Goal: Task Accomplishment & Management: Use online tool/utility

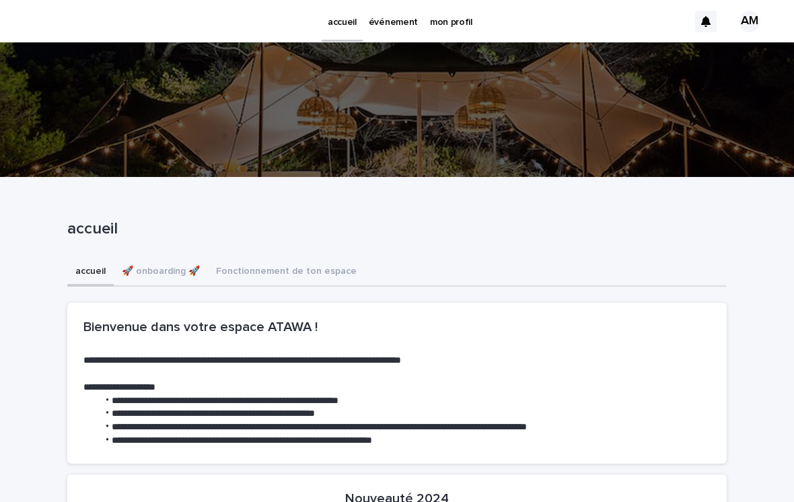
click at [390, 26] on p "événement" at bounding box center [393, 14] width 49 height 28
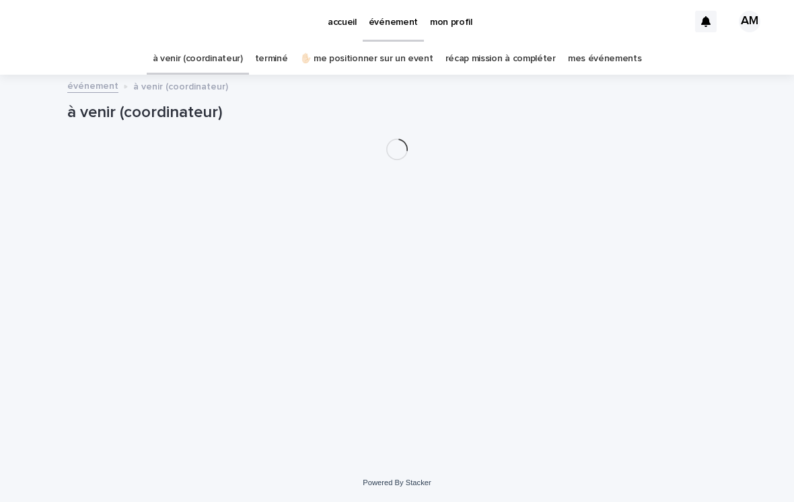
scroll to position [21, 0]
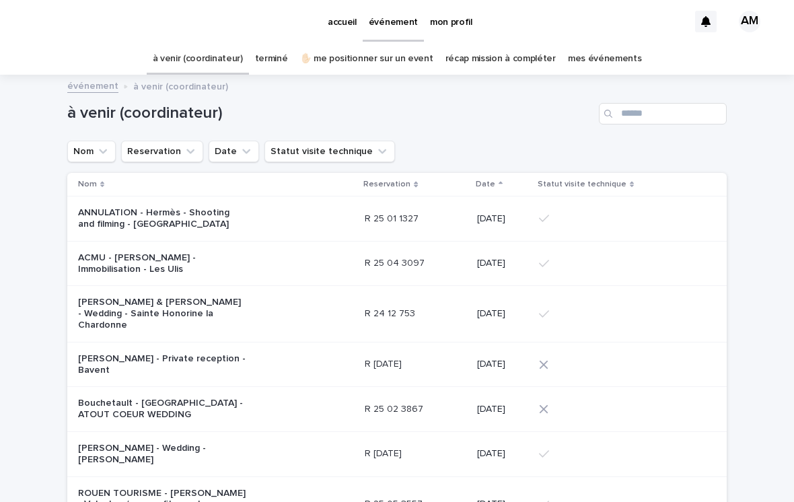
click at [384, 43] on link "✋🏻 me positionner sur un event" at bounding box center [366, 59] width 133 height 32
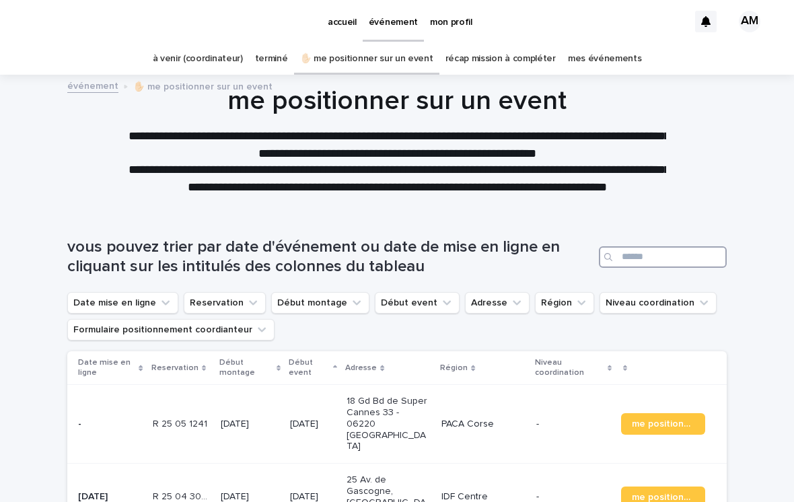
click at [664, 246] on input "Search" at bounding box center [663, 257] width 128 height 22
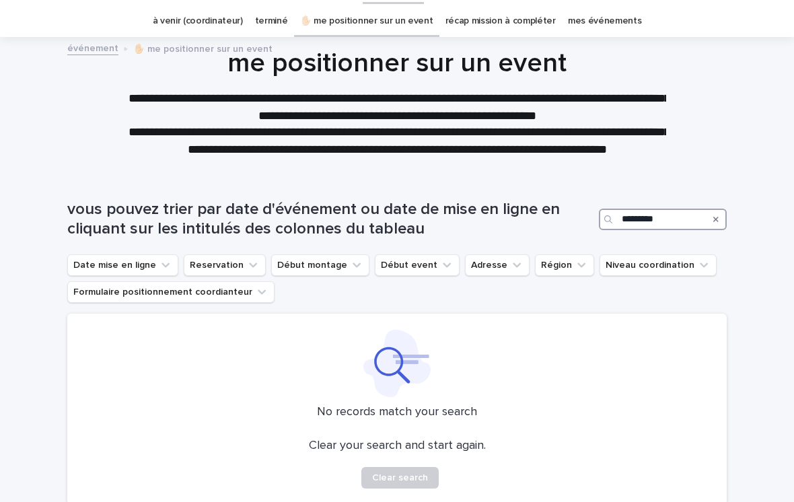
scroll to position [112, 0]
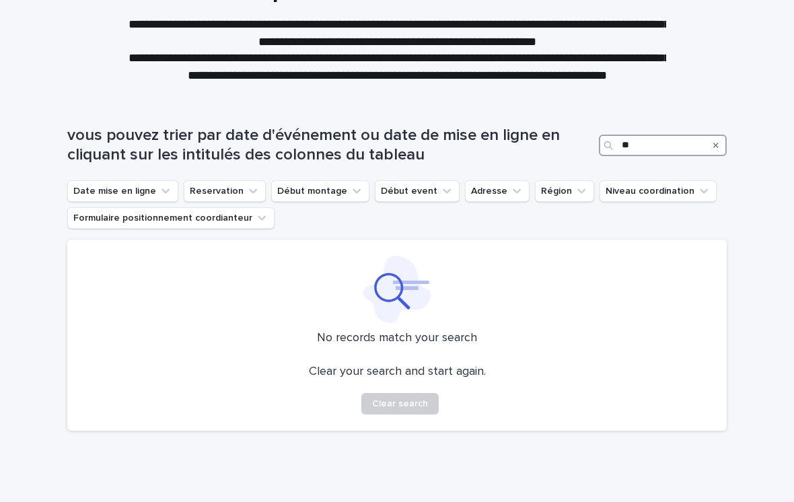
type input "*"
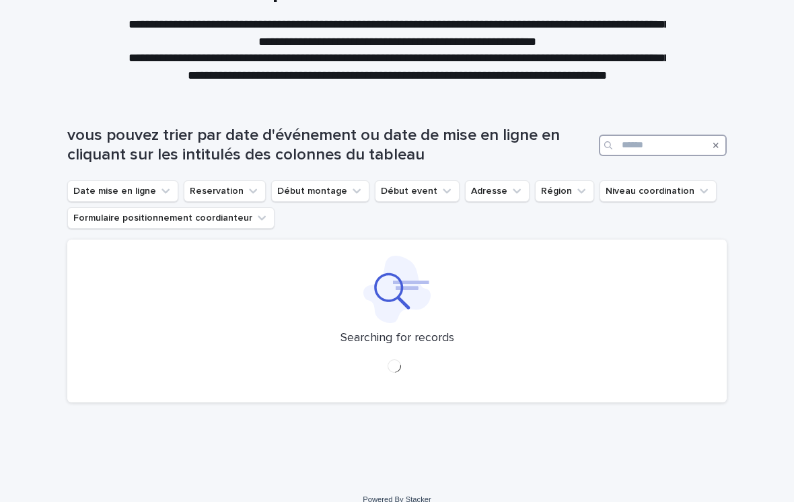
scroll to position [106, 0]
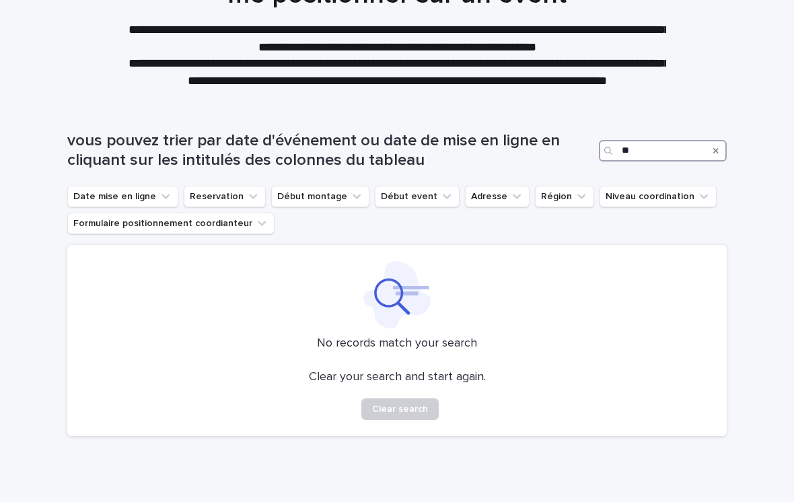
type input "*"
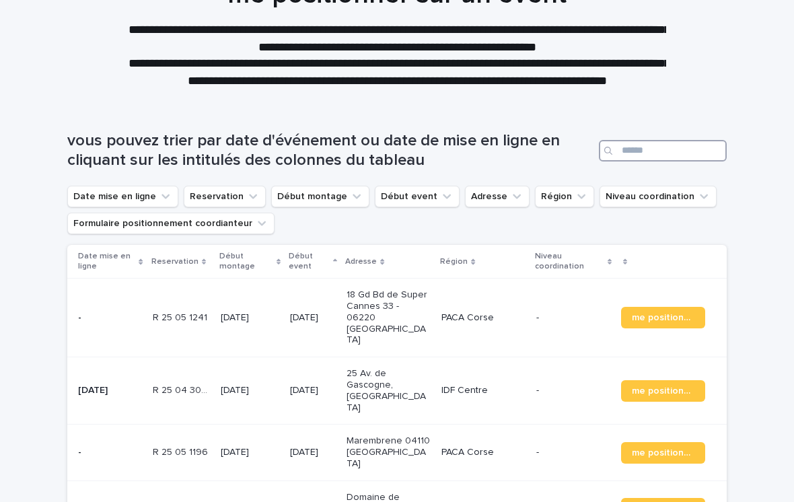
scroll to position [98, 0]
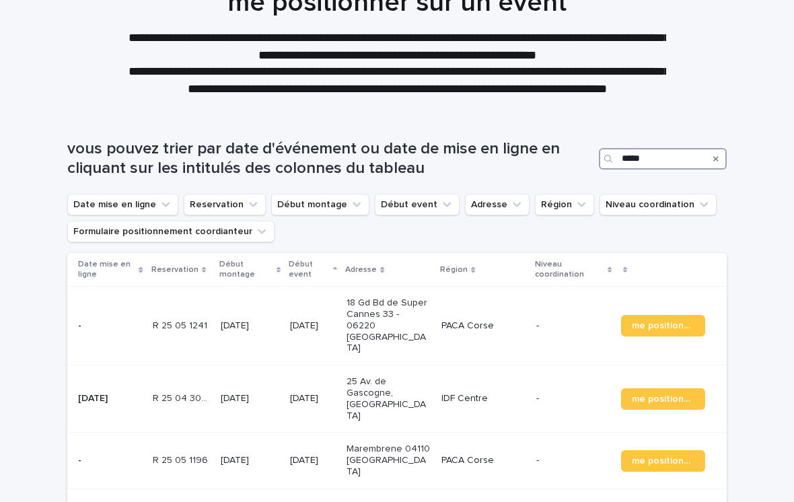
type input "******"
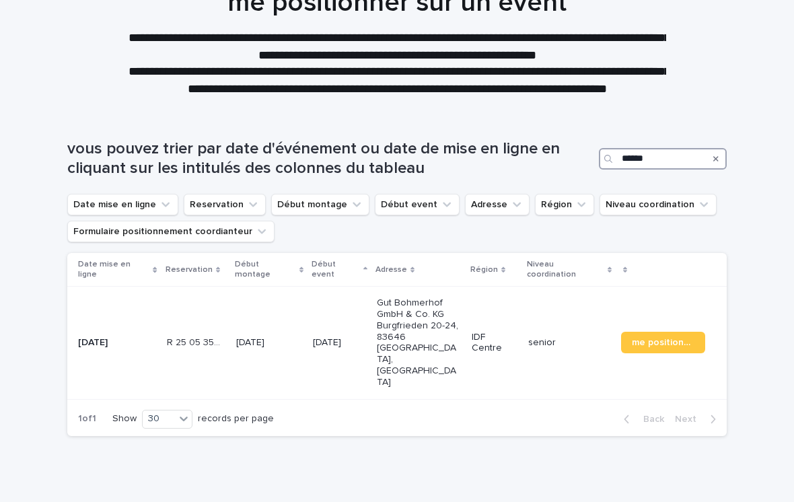
scroll to position [91, 0]
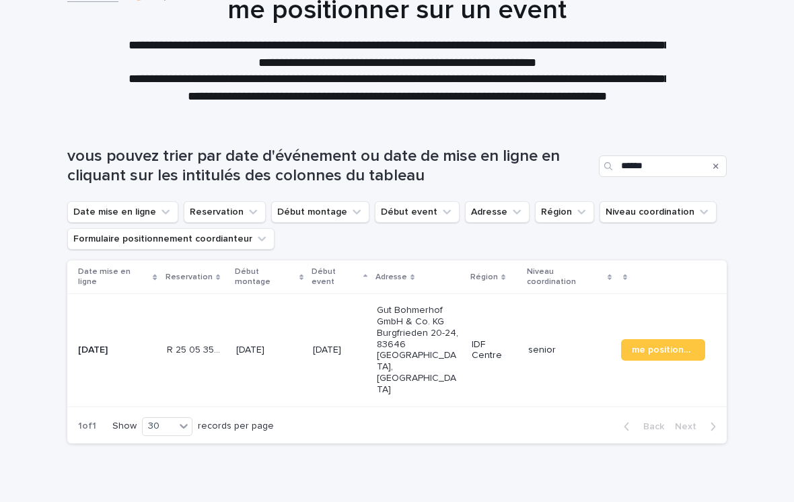
click at [390, 305] on p "Gut Bohmerhof GmbH & Co. KG Burgfrieden 20-24, 83646 [GEOGRAPHIC_DATA], [GEOGRA…" at bounding box center [419, 350] width 84 height 90
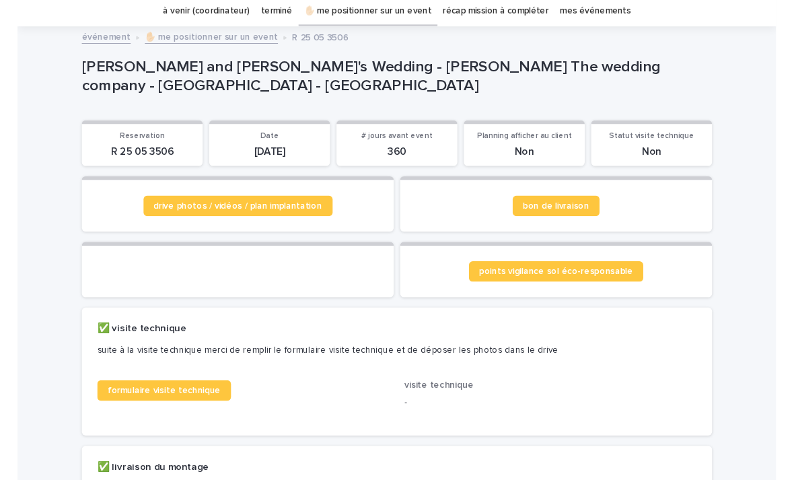
scroll to position [54, 0]
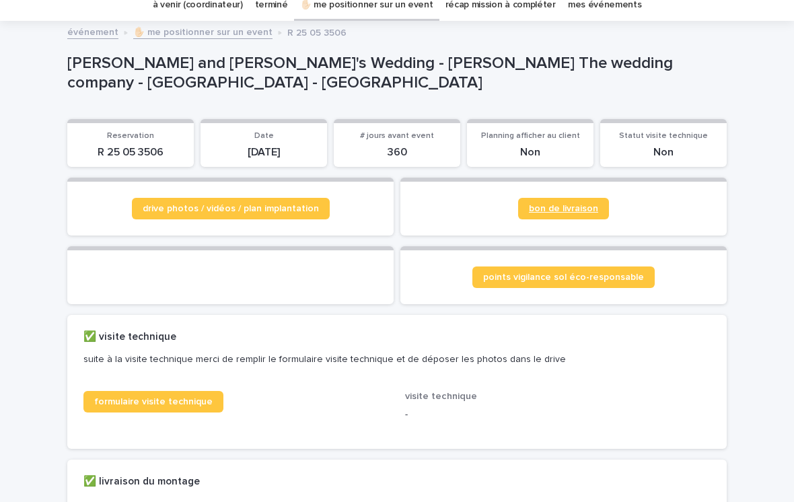
click at [574, 198] on link "bon de livraison" at bounding box center [563, 209] width 91 height 22
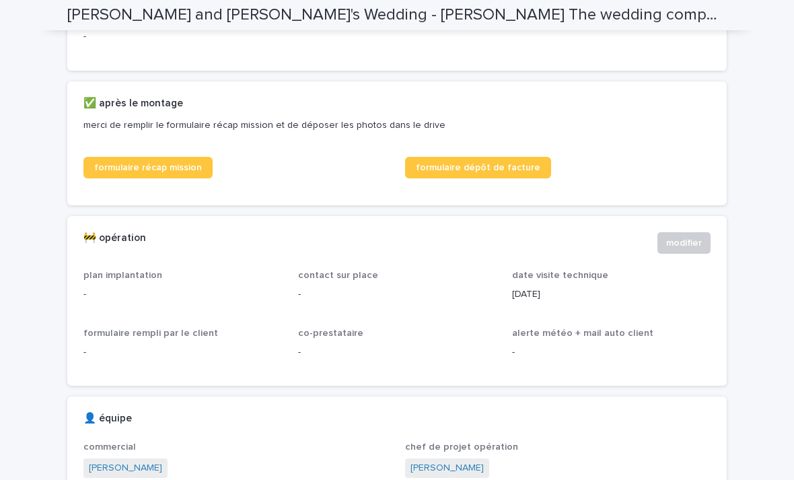
scroll to position [658, 0]
